Goal: Task Accomplishment & Management: Manage account settings

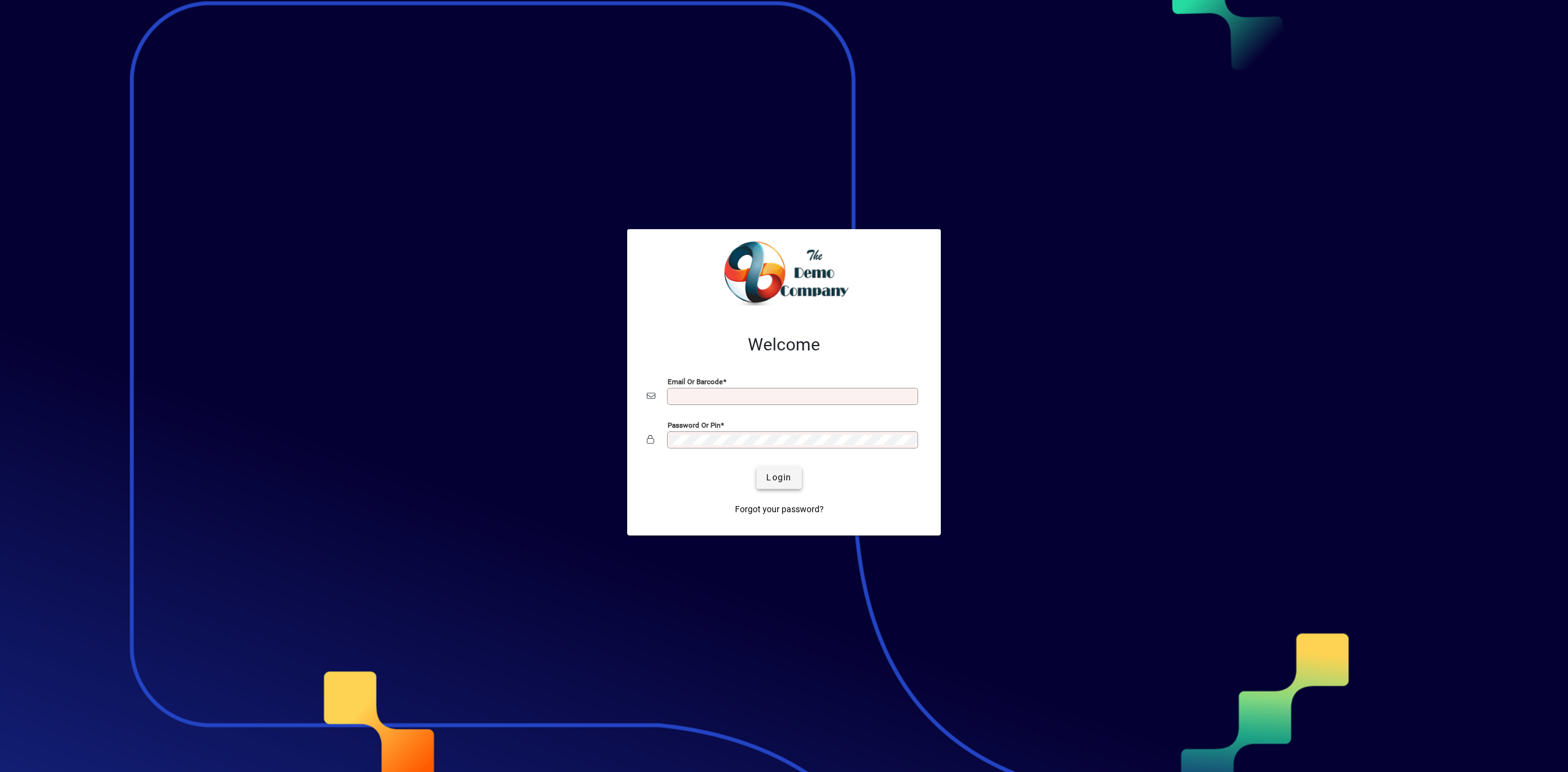
type input "**********"
click at [780, 476] on span "Login" at bounding box center [778, 477] width 25 height 13
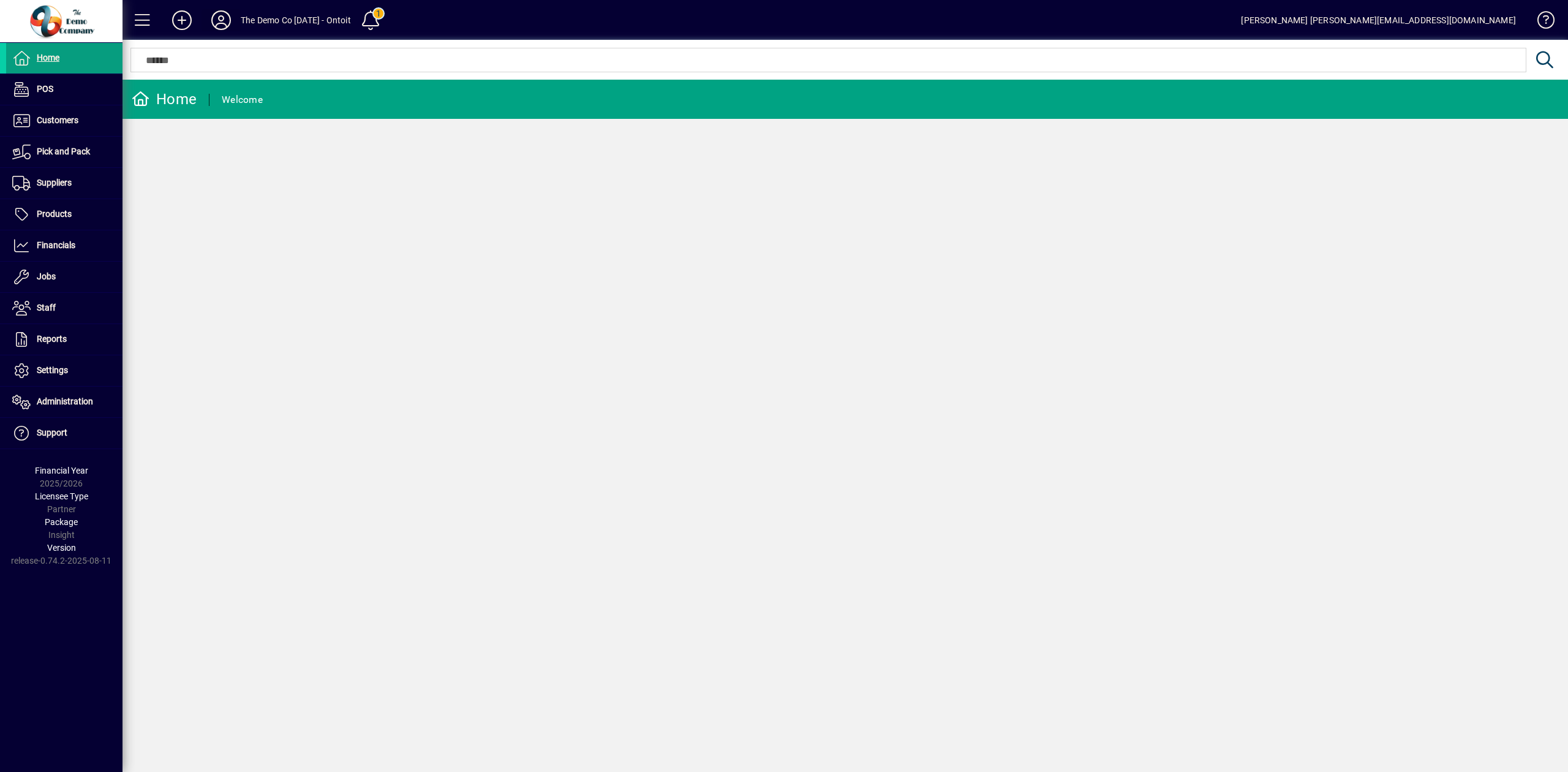
click at [218, 27] on icon at bounding box center [221, 20] width 24 height 19
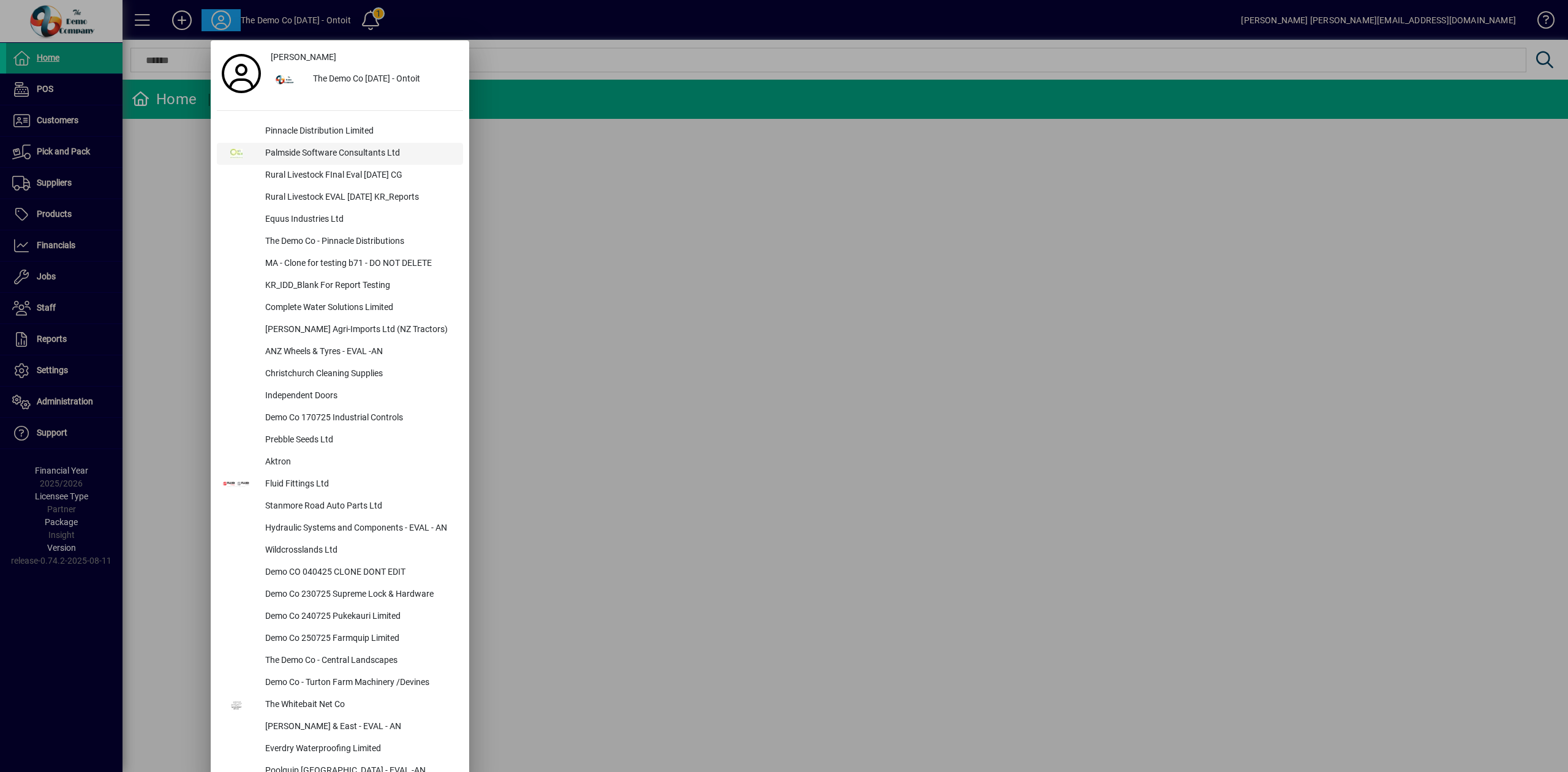
click at [291, 153] on div "Palmside Software Consultants Ltd" at bounding box center [359, 153] width 208 height 22
